Goal: Check status: Check status

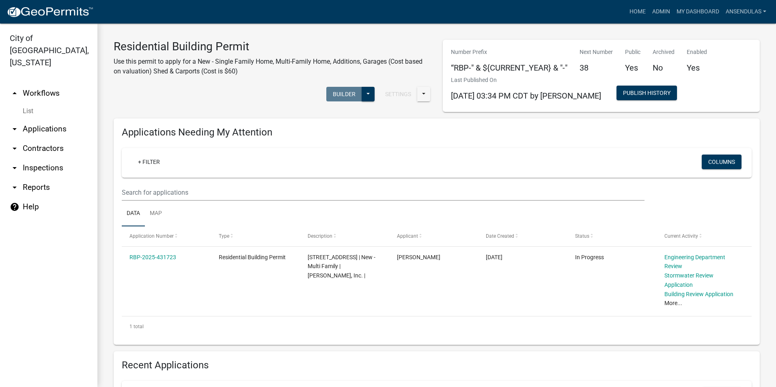
scroll to position [406, 0]
click at [656, 10] on link "Admin" at bounding box center [661, 11] width 24 height 15
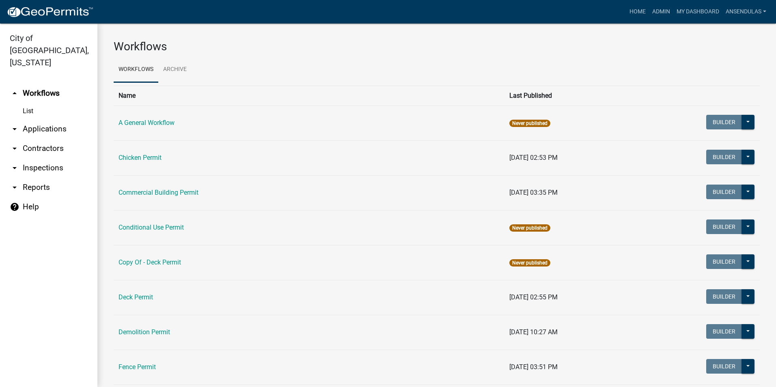
click at [149, 201] on td "Commercial Building Permit" at bounding box center [309, 192] width 391 height 35
click at [151, 195] on link "Commercial Building Permit" at bounding box center [159, 193] width 80 height 8
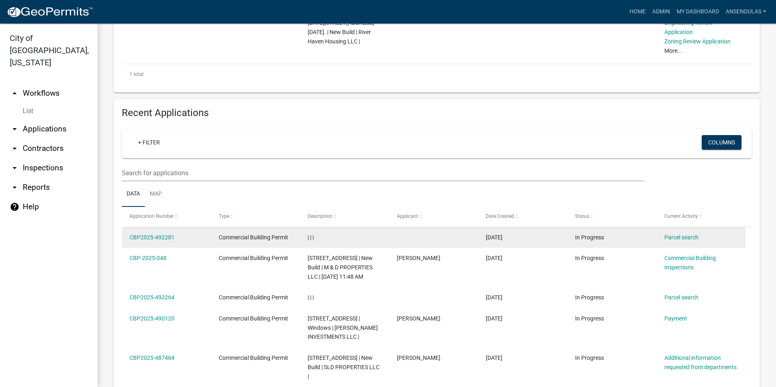
scroll to position [284, 0]
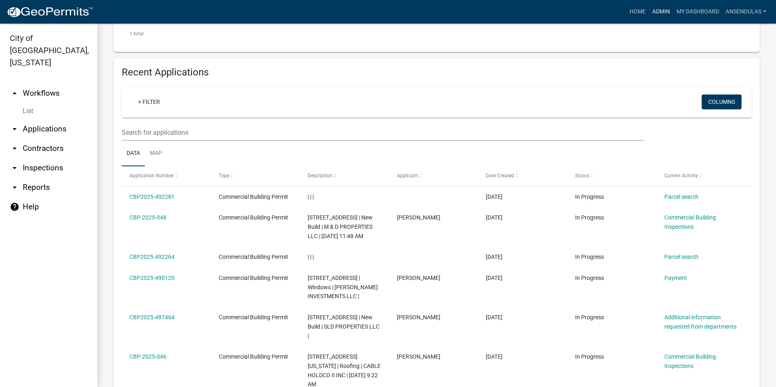
click at [659, 14] on link "Admin" at bounding box center [661, 11] width 24 height 15
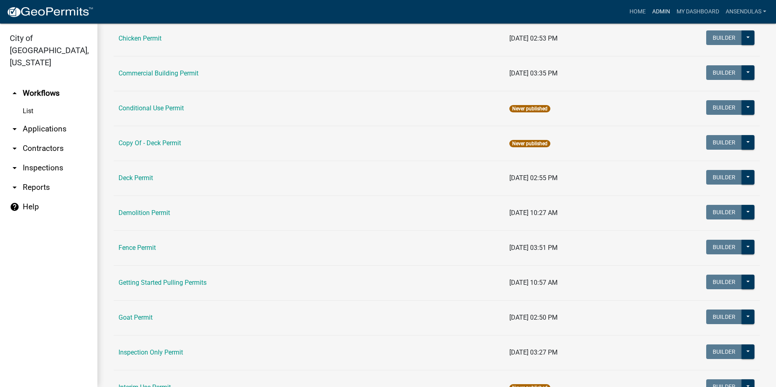
scroll to position [122, 0]
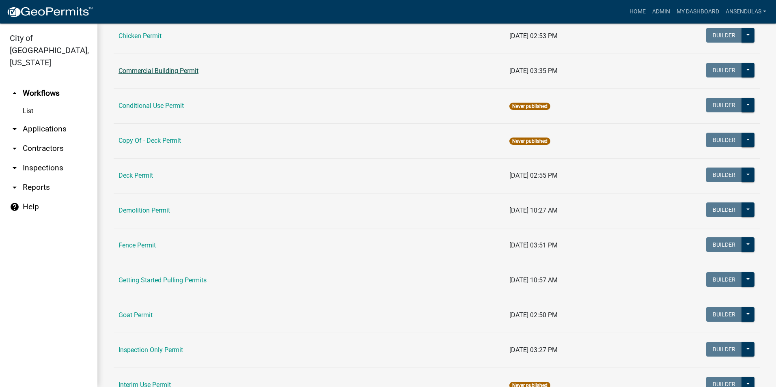
click at [175, 73] on link "Commercial Building Permit" at bounding box center [159, 71] width 80 height 8
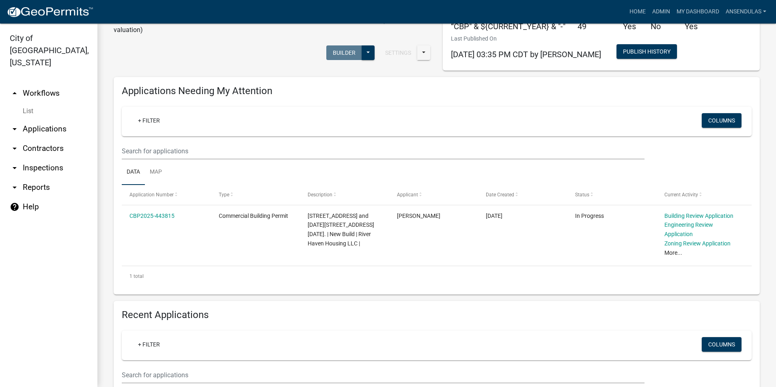
scroll to position [41, 0]
click at [662, 12] on link "Admin" at bounding box center [661, 11] width 24 height 15
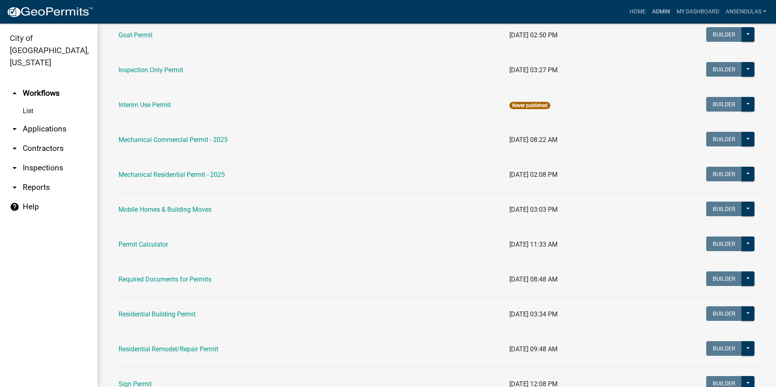
scroll to position [447, 0]
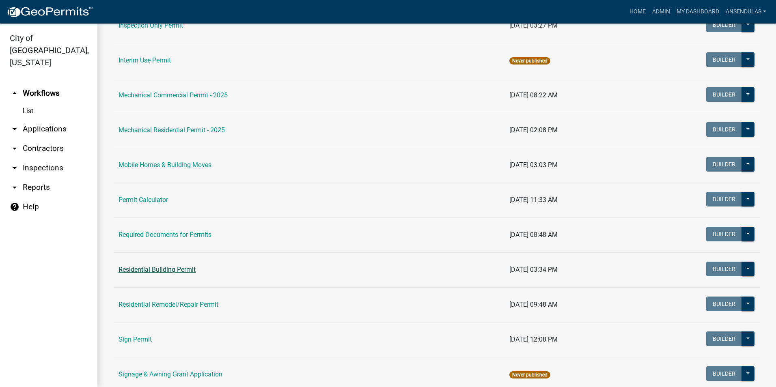
click at [157, 269] on link "Residential Building Permit" at bounding box center [157, 270] width 77 height 8
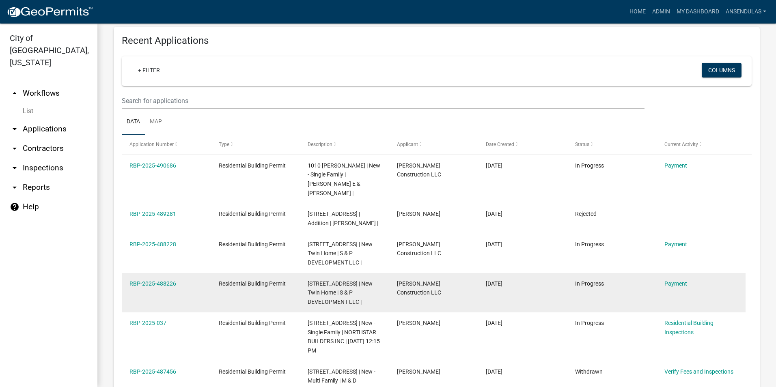
scroll to position [284, 0]
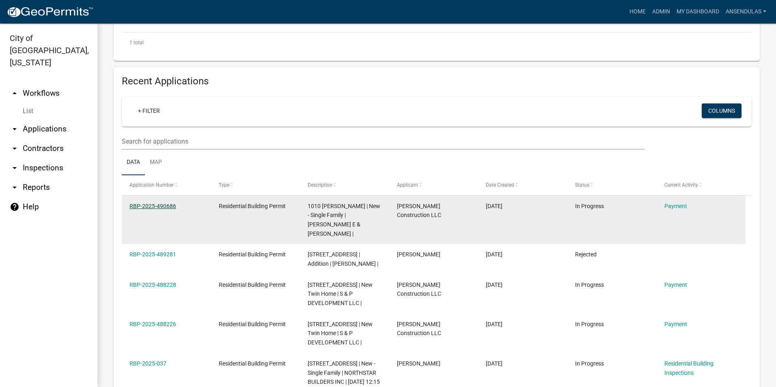
click at [164, 205] on link "RBP-2025-490686" at bounding box center [153, 206] width 47 height 6
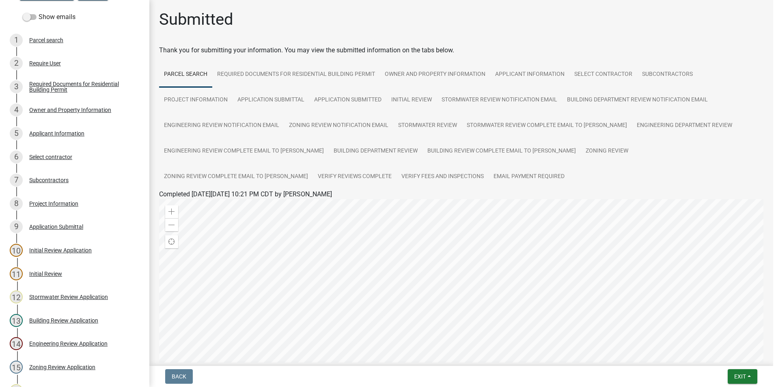
scroll to position [41, 0]
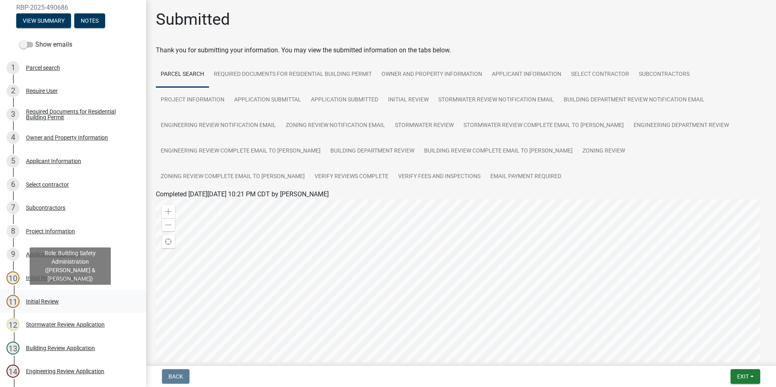
click at [57, 308] on div "11 Initial Review" at bounding box center [69, 301] width 127 height 13
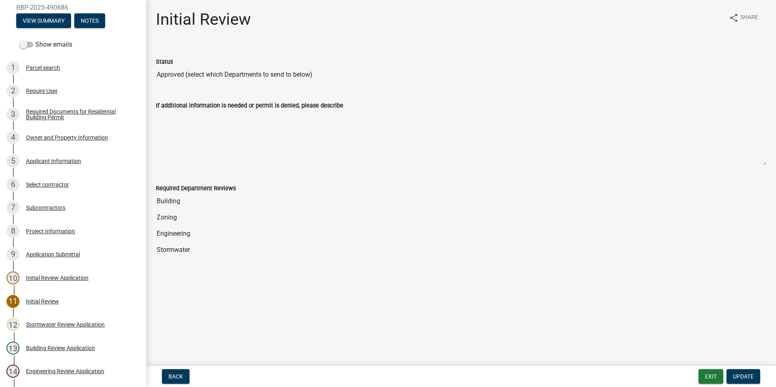
drag, startPoint x: 57, startPoint y: 300, endPoint x: 315, endPoint y: 240, distance: 265.0
drag, startPoint x: 315, startPoint y: 240, endPoint x: 67, endPoint y: 276, distance: 251.5
click at [67, 276] on div "Initial Review Application" at bounding box center [57, 278] width 63 height 6
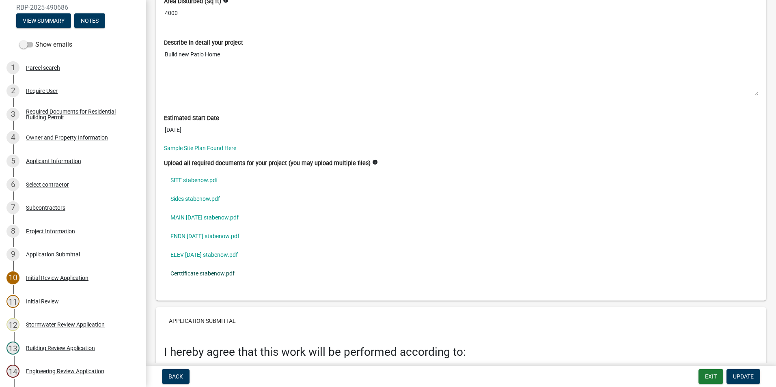
scroll to position [2314, 0]
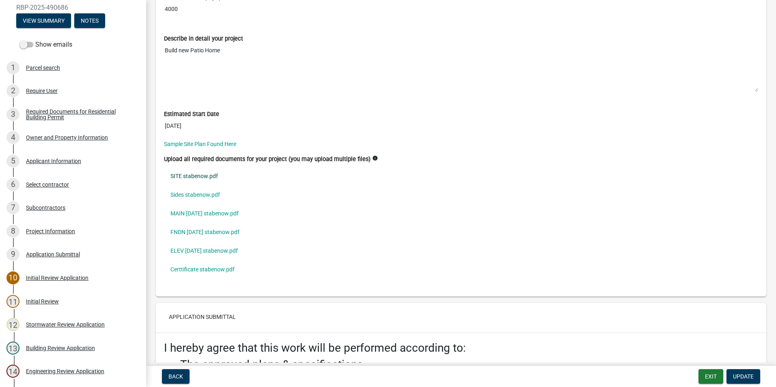
click at [195, 177] on link "SITE stabenow.pdf" at bounding box center [461, 176] width 594 height 19
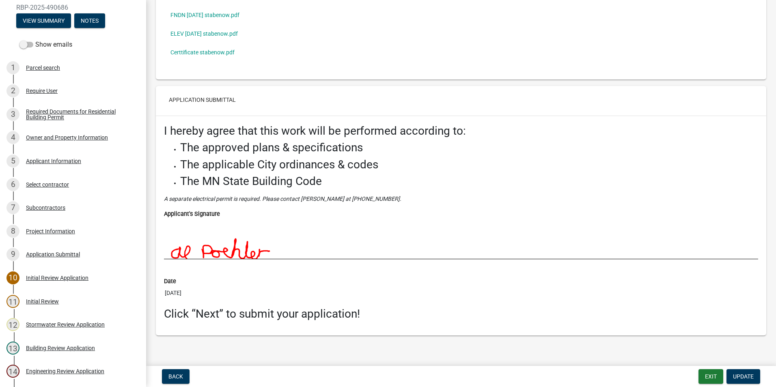
scroll to position [2536, 0]
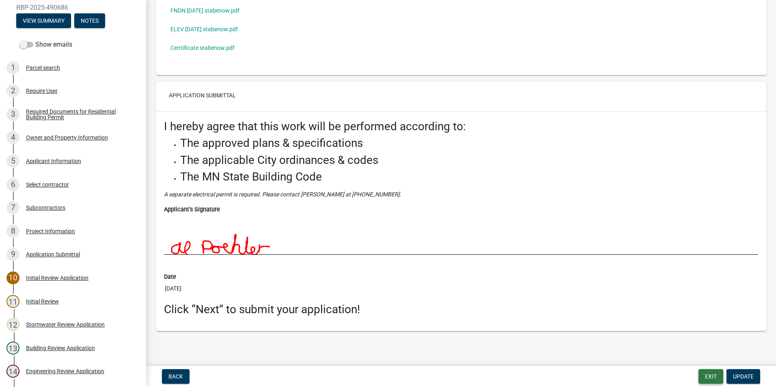
click at [706, 376] on button "Exit" at bounding box center [711, 376] width 25 height 15
